Goal: Contribute content

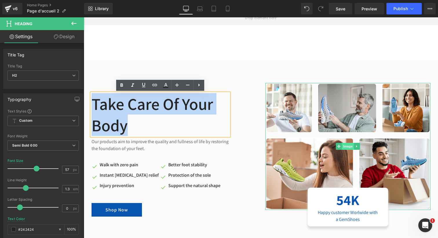
click at [348, 147] on span "Image" at bounding box center [348, 146] width 12 height 7
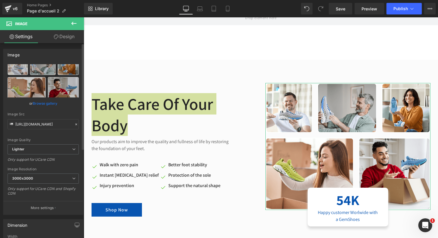
click at [46, 105] on link "Browse gallery" at bounding box center [45, 103] width 25 height 10
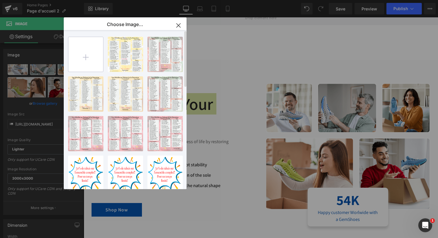
click at [83, 58] on input "file" at bounding box center [85, 54] width 35 height 35
type input "C:\fakepath\Gray and Cream Refined Scrapbook Photo Collage Instagram Post.png"
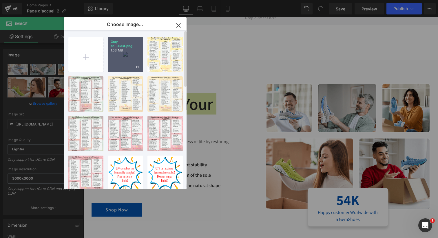
click at [123, 62] on div "Gray an...Post.png 1.53 MB" at bounding box center [125, 54] width 35 height 35
type input "[URL][DOMAIN_NAME]"
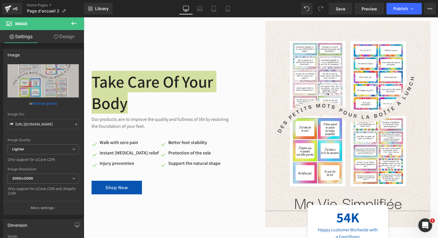
scroll to position [1983, 0]
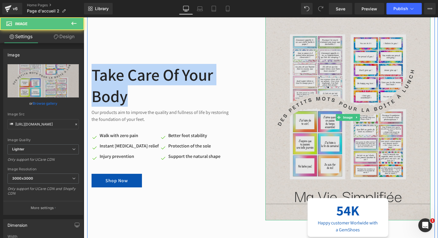
click at [285, 107] on img at bounding box center [347, 117] width 165 height 207
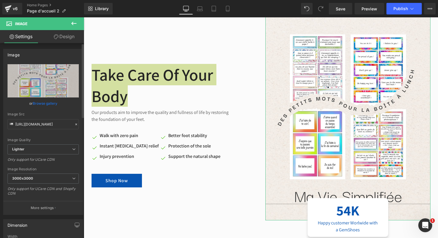
click at [41, 103] on link "Browse gallery" at bounding box center [45, 103] width 25 height 10
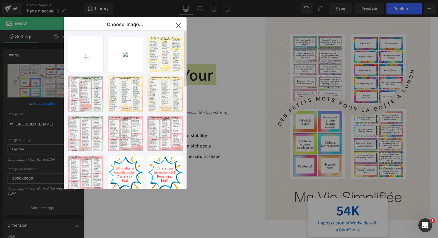
click at [87, 56] on input "file" at bounding box center [85, 54] width 35 height 35
type input "C:\fakepath\Untitled design.png"
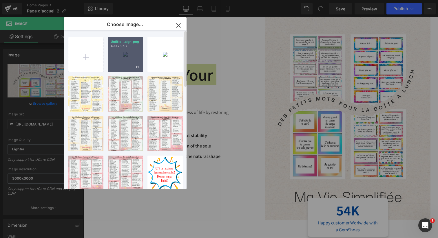
click at [125, 62] on div "Untitle...sign.png 490.75 KB" at bounding box center [125, 54] width 35 height 35
type input "[URL][DOMAIN_NAME]"
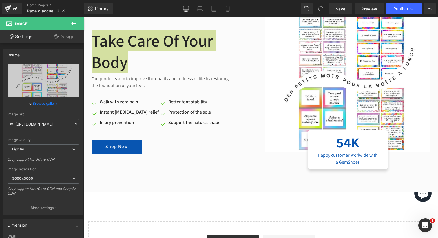
scroll to position [1949, 0]
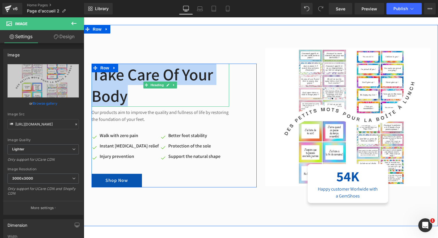
click at [112, 82] on h2 "Take Care Of Your Body" at bounding box center [161, 85] width 138 height 43
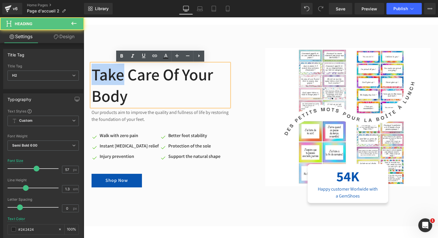
click at [112, 82] on h2 "Take Care Of Your Body" at bounding box center [161, 85] width 138 height 43
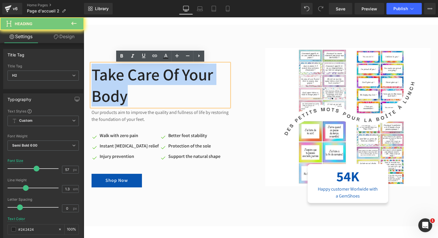
click at [112, 82] on h2 "Take Care Of Your Body" at bounding box center [161, 85] width 138 height 43
paste div
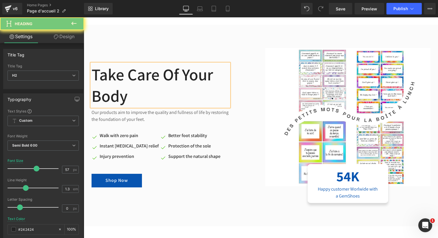
scroll to position [1938, 0]
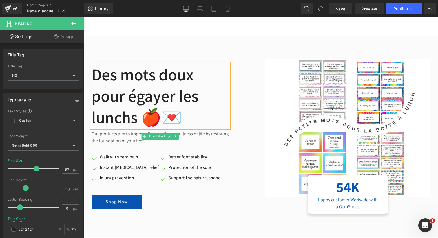
click at [122, 134] on p "Our products aim to improve the quality and fullness of life by restoring the f…" at bounding box center [161, 138] width 138 height 14
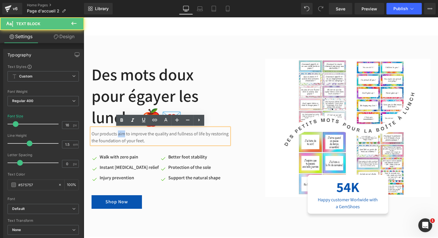
click at [122, 134] on p "Our products aim to improve the quality and fullness of life by restoring the f…" at bounding box center [161, 138] width 138 height 14
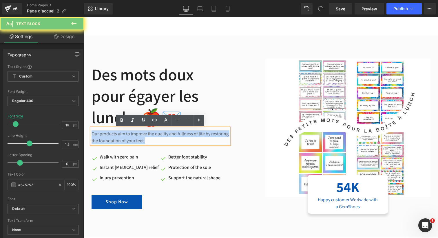
click at [122, 134] on p "Our products aim to improve the quality and fullness of life by restoring the f…" at bounding box center [161, 138] width 138 height 14
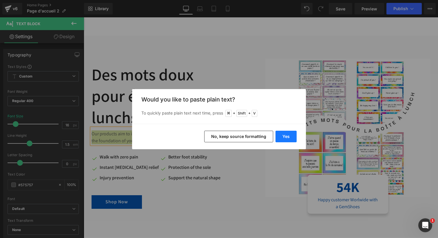
click at [290, 137] on button "Yes" at bounding box center [285, 137] width 21 height 12
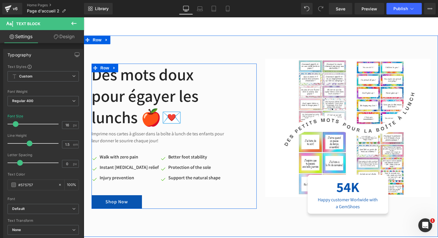
click at [117, 170] on span "Text Block" at bounding box center [125, 167] width 19 height 7
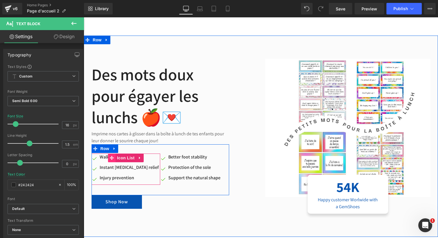
click at [111, 160] on icon at bounding box center [112, 158] width 4 height 4
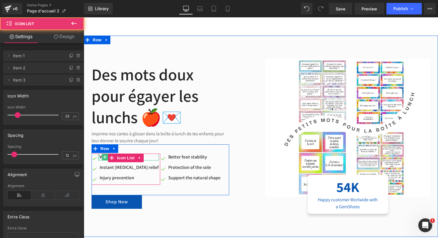
click at [99, 158] on div at bounding box center [98, 157] width 1 height 7
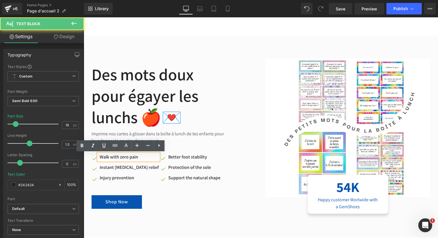
click at [123, 158] on p "Walk with zero pain" at bounding box center [129, 157] width 59 height 7
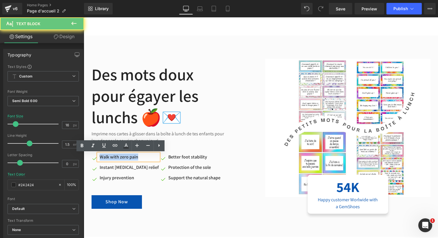
click at [123, 158] on p "Walk with zero pain" at bounding box center [129, 157] width 59 height 7
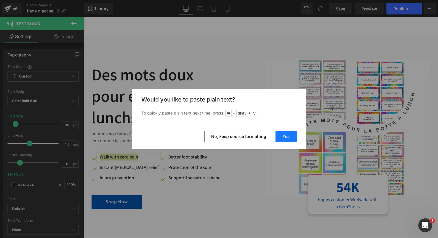
click at [290, 136] on button "Yes" at bounding box center [285, 137] width 21 height 12
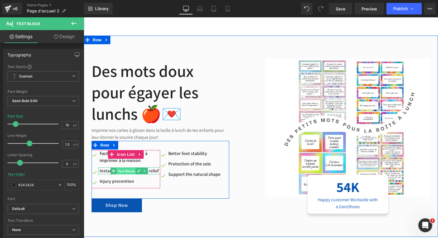
click at [117, 171] on span "Text Block" at bounding box center [125, 171] width 19 height 7
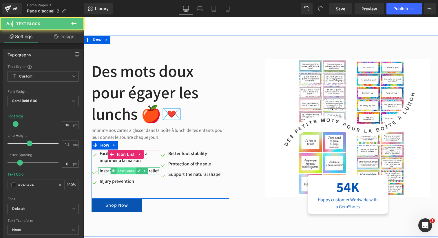
click at [117, 171] on span "Text Block" at bounding box center [125, 171] width 19 height 7
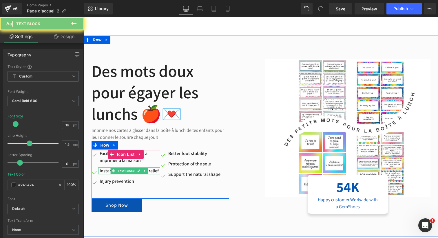
click at [105, 171] on p "Instant [MEDICAL_DATA] relief" at bounding box center [130, 171] width 61 height 7
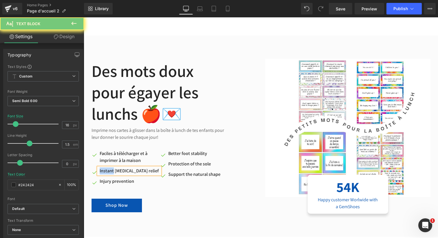
click at [105, 171] on p "Instant [MEDICAL_DATA] relief" at bounding box center [130, 171] width 61 height 7
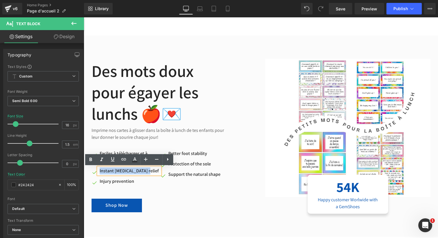
click at [105, 171] on p "Instant [MEDICAL_DATA] relief" at bounding box center [130, 171] width 61 height 7
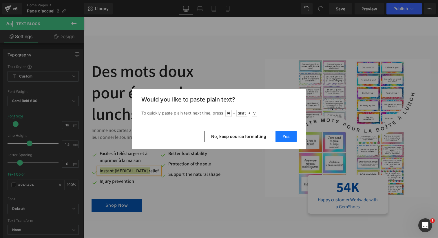
click at [288, 136] on button "Yes" at bounding box center [285, 137] width 21 height 12
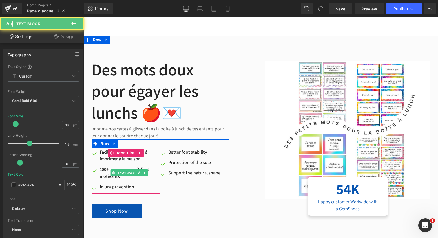
click at [101, 170] on p "100+ messages positifs et motivants" at bounding box center [130, 173] width 61 height 14
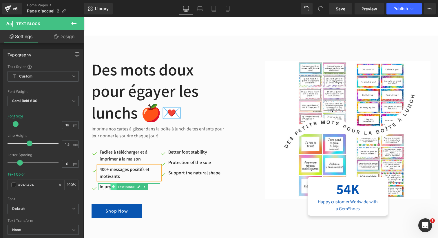
click at [111, 186] on span at bounding box center [113, 187] width 6 height 7
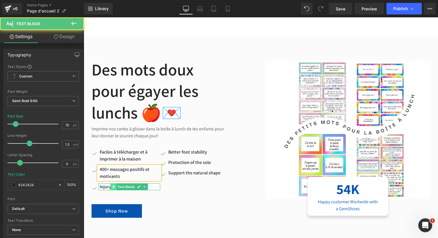
click at [111, 186] on span at bounding box center [113, 187] width 6 height 7
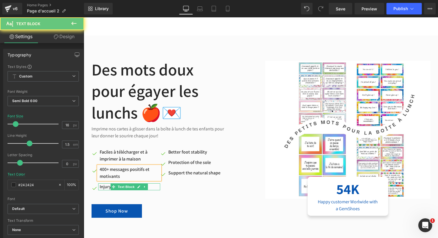
click at [107, 187] on p "Injury prevention" at bounding box center [130, 187] width 61 height 7
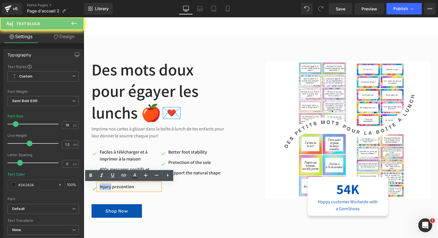
click at [107, 187] on p "Injury prevention" at bounding box center [130, 187] width 61 height 7
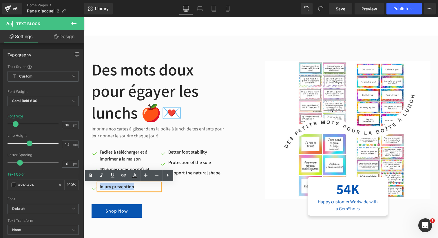
click at [107, 187] on p "Injury prevention" at bounding box center [130, 187] width 61 height 7
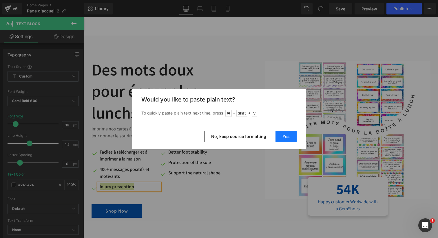
click at [277, 137] on button "Yes" at bounding box center [285, 137] width 21 height 12
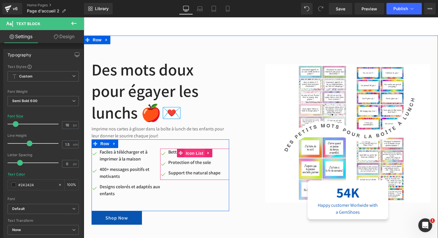
click at [187, 151] on span "Icon List" at bounding box center [195, 153] width 20 height 9
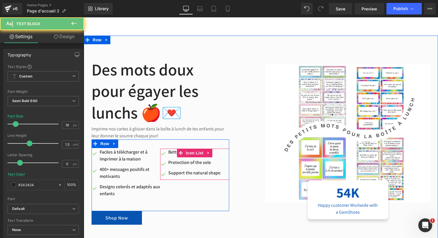
click at [175, 153] on div "Better foot stability Text Block" at bounding box center [194, 152] width 54 height 7
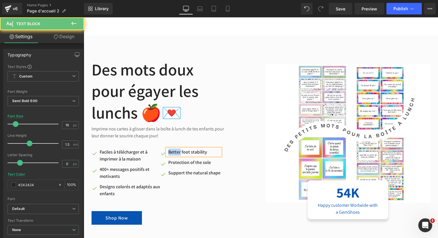
click at [175, 153] on p "Better foot stability" at bounding box center [194, 152] width 52 height 7
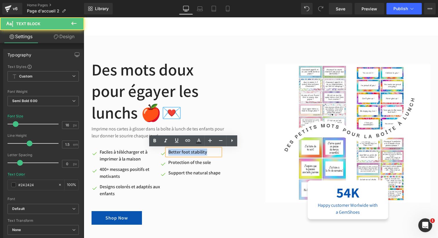
click at [175, 153] on p "Better foot stability" at bounding box center [194, 152] width 52 height 7
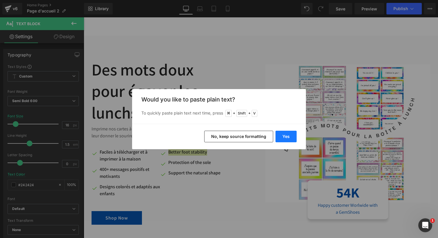
click at [289, 138] on button "Yes" at bounding box center [285, 137] width 21 height 12
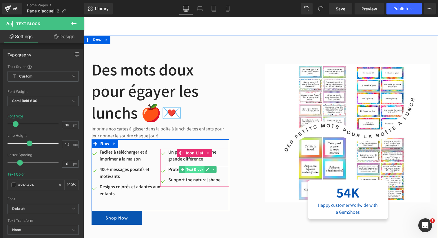
click at [186, 171] on span "Text Block" at bounding box center [194, 169] width 19 height 7
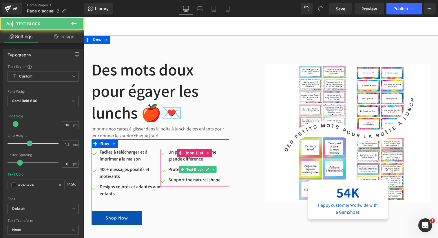
click at [176, 170] on p "Protection of the sole" at bounding box center [198, 169] width 61 height 7
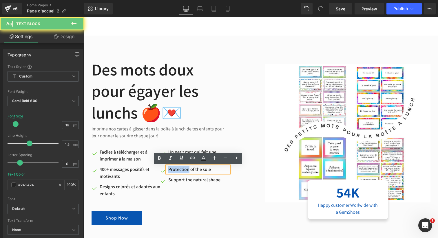
click at [176, 170] on p "Protection of the sole" at bounding box center [198, 169] width 61 height 7
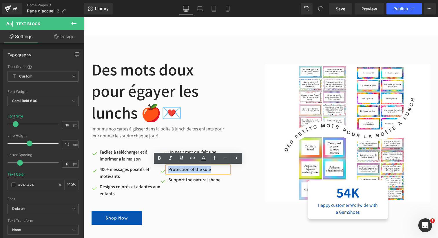
click at [176, 170] on p "Protection of the sole" at bounding box center [198, 169] width 61 height 7
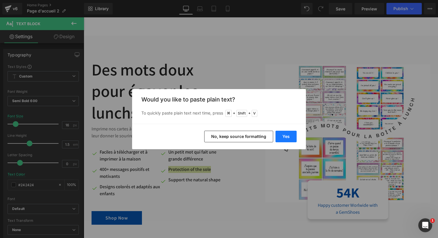
click at [287, 135] on button "Yes" at bounding box center [285, 137] width 21 height 12
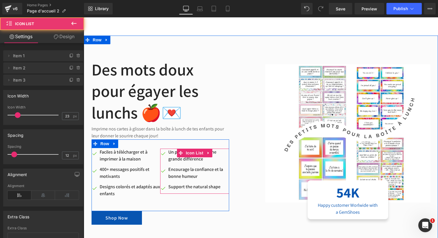
click at [179, 191] on ul "Image Un petit mot qui fait une grande différence Text Block Image Encourage la…" at bounding box center [194, 171] width 69 height 45
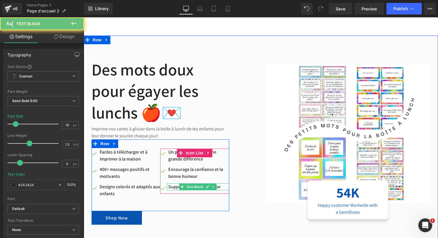
click at [175, 187] on p "Support the natural shape" at bounding box center [198, 187] width 61 height 7
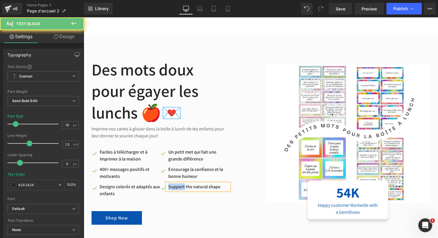
click at [175, 187] on p "Support the natural shape" at bounding box center [198, 187] width 61 height 7
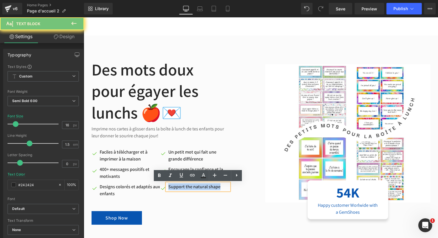
click at [175, 187] on p "Support the natural shape" at bounding box center [198, 187] width 61 height 7
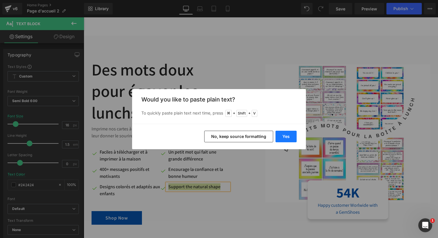
click at [293, 134] on button "Yes" at bounding box center [285, 137] width 21 height 12
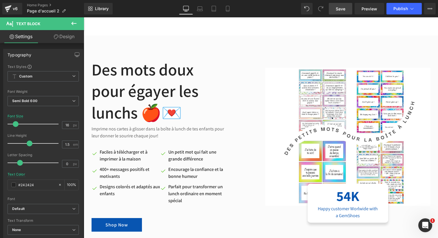
click at [340, 10] on span "Save" at bounding box center [341, 9] width 10 height 6
